Goal: Transaction & Acquisition: Purchase product/service

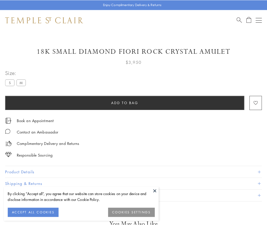
scroll to position [2, 0]
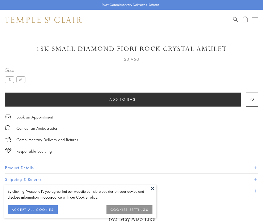
click at [123, 99] on span "Add to bag" at bounding box center [122, 99] width 27 height 6
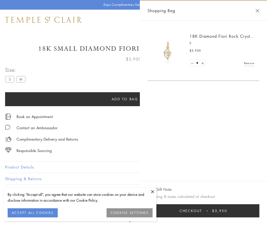
click at [202, 211] on span "Checkout" at bounding box center [190, 211] width 23 height 6
